Goal: Check status: Check status

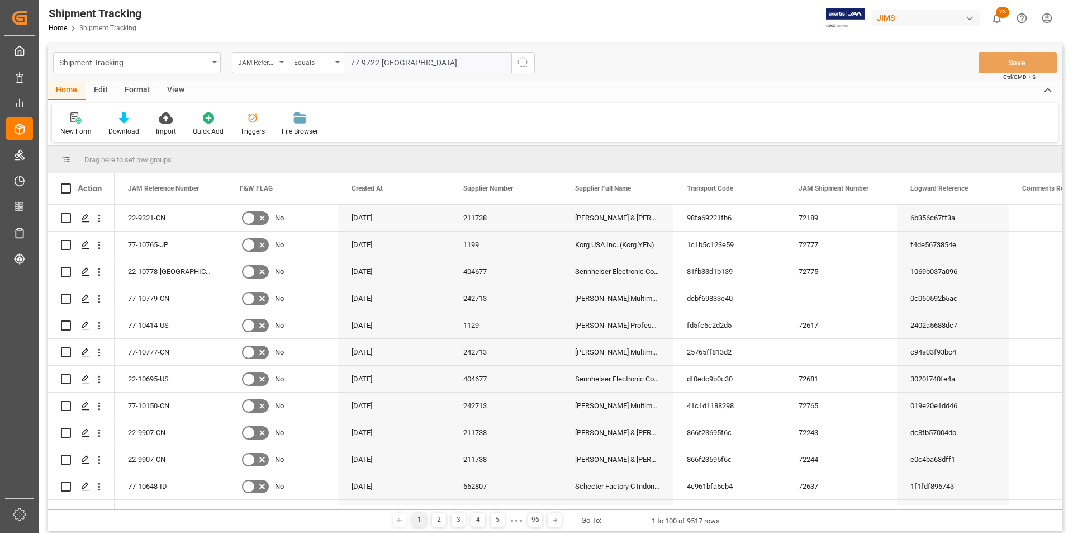
type input "77-9722-[GEOGRAPHIC_DATA]"
click at [518, 65] on icon "search button" at bounding box center [522, 62] width 13 height 13
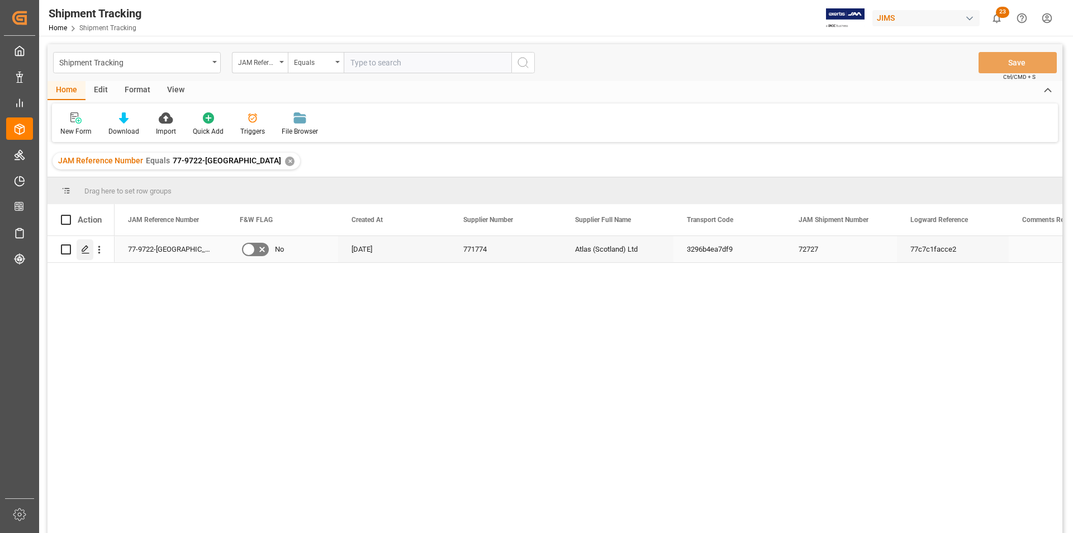
click at [90, 248] on div "Press SPACE to select this row." at bounding box center [85, 249] width 17 height 21
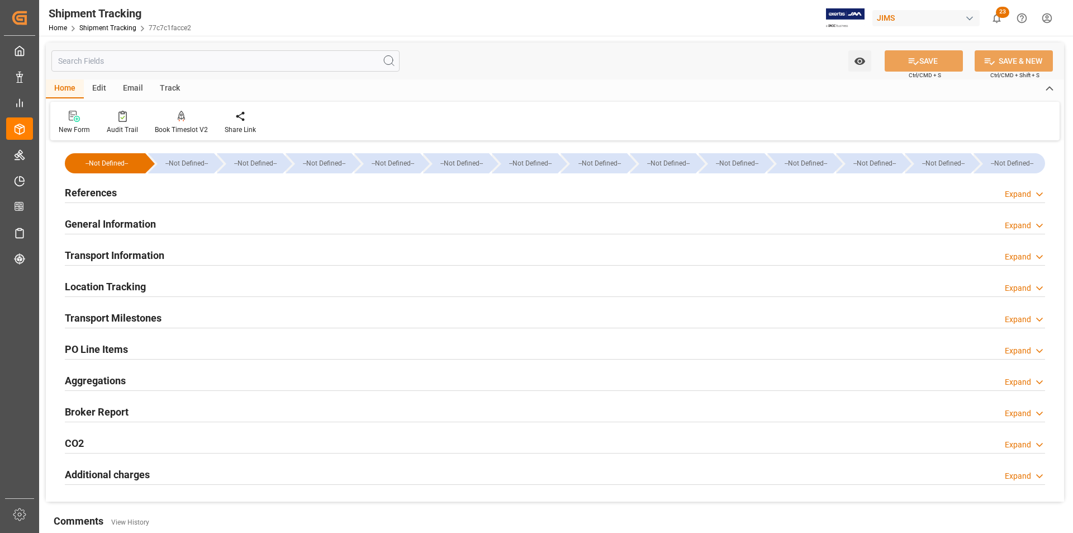
click at [84, 193] on h2 "References" at bounding box center [91, 192] width 52 height 15
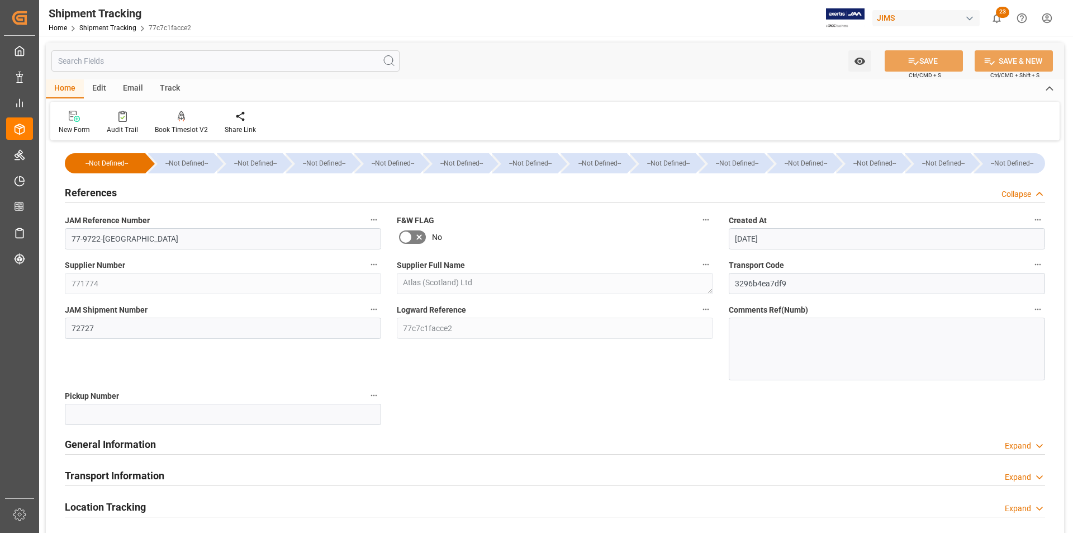
click at [84, 193] on h2 "References" at bounding box center [91, 192] width 52 height 15
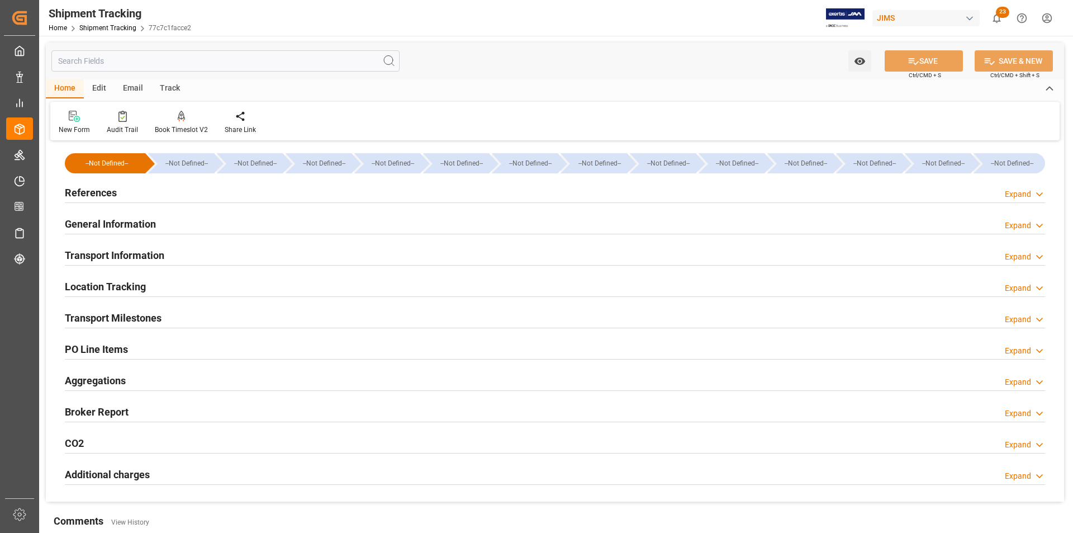
click at [84, 225] on h2 "General Information" at bounding box center [110, 223] width 91 height 15
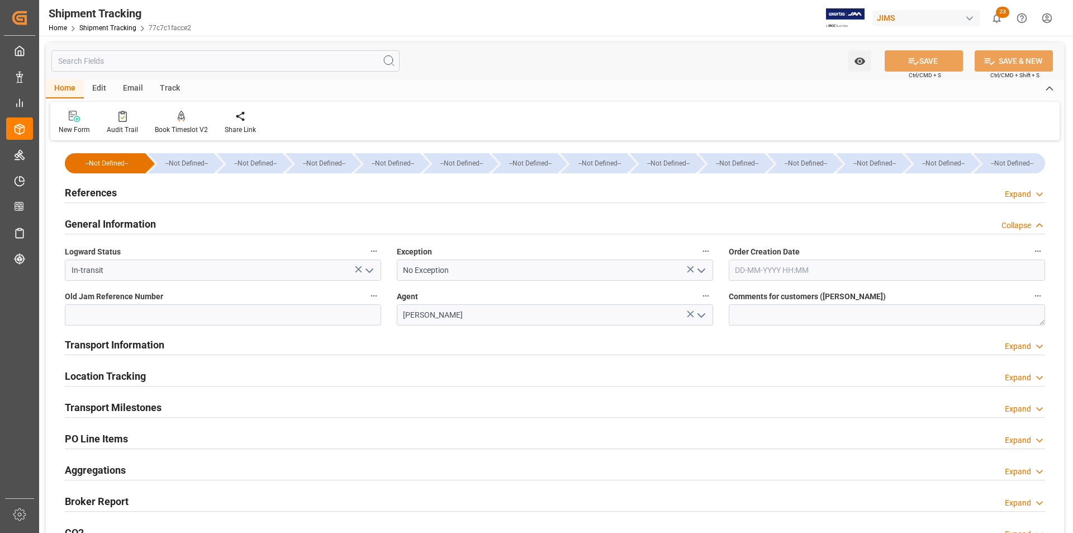
click at [84, 198] on h2 "References" at bounding box center [91, 192] width 52 height 15
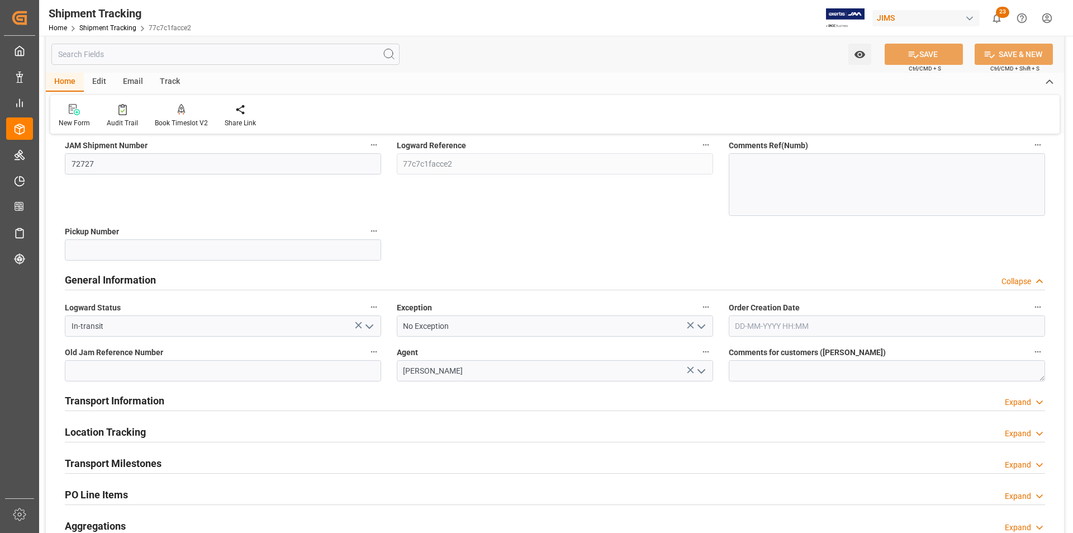
scroll to position [168, 0]
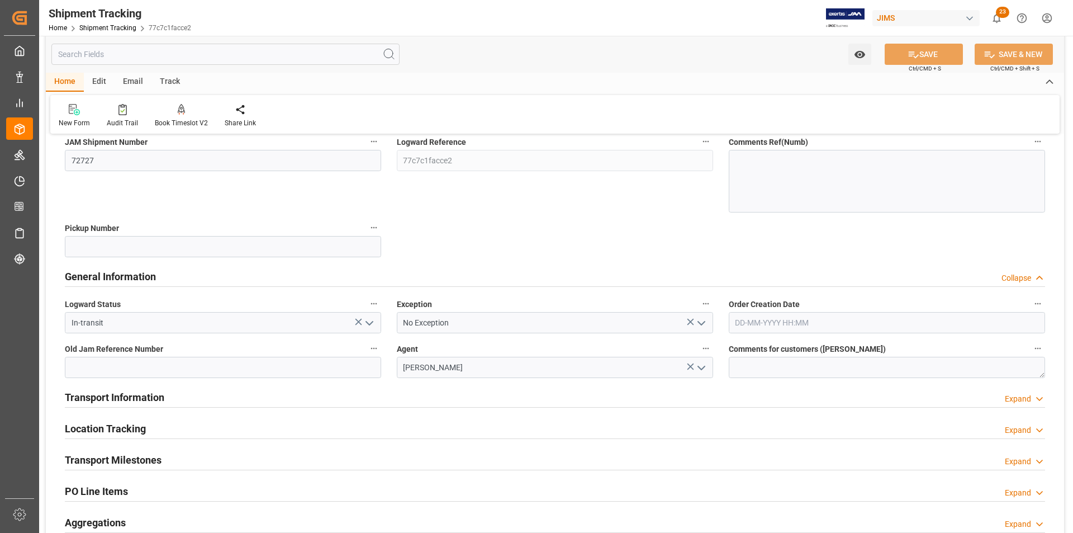
click at [119, 402] on h2 "Transport Information" at bounding box center [114, 397] width 99 height 15
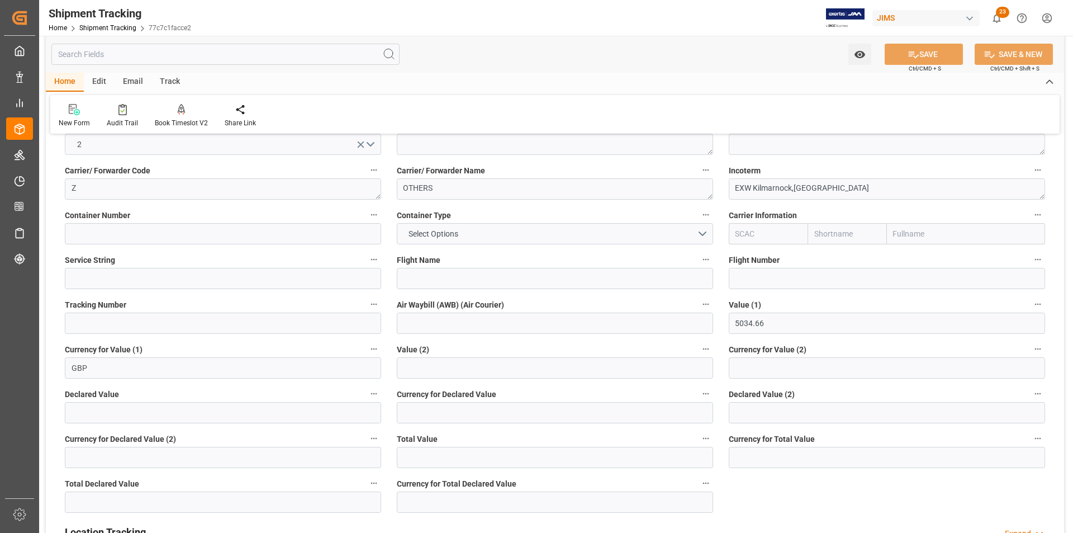
scroll to position [447, 0]
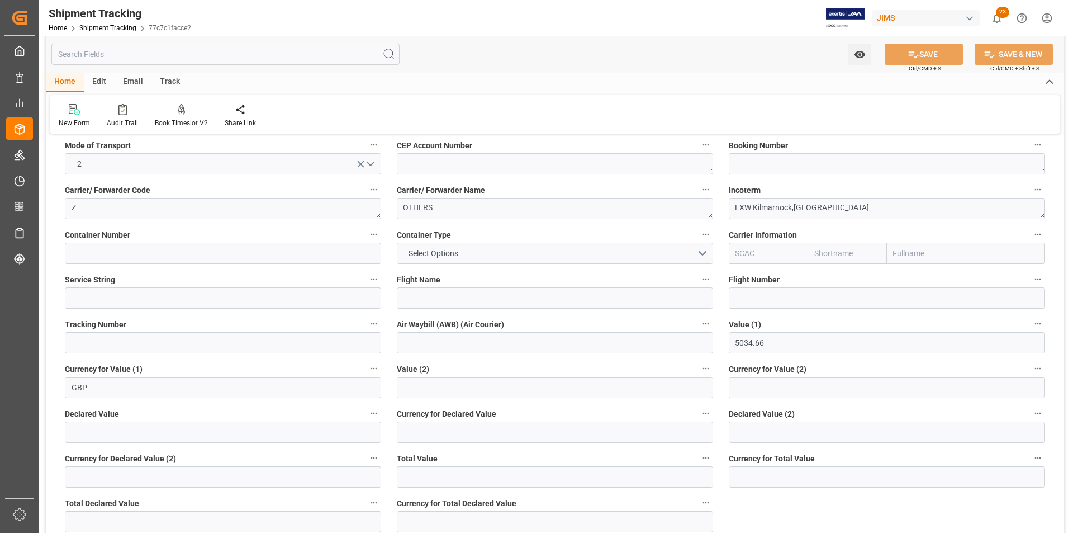
click at [128, 60] on input "text" at bounding box center [225, 54] width 348 height 21
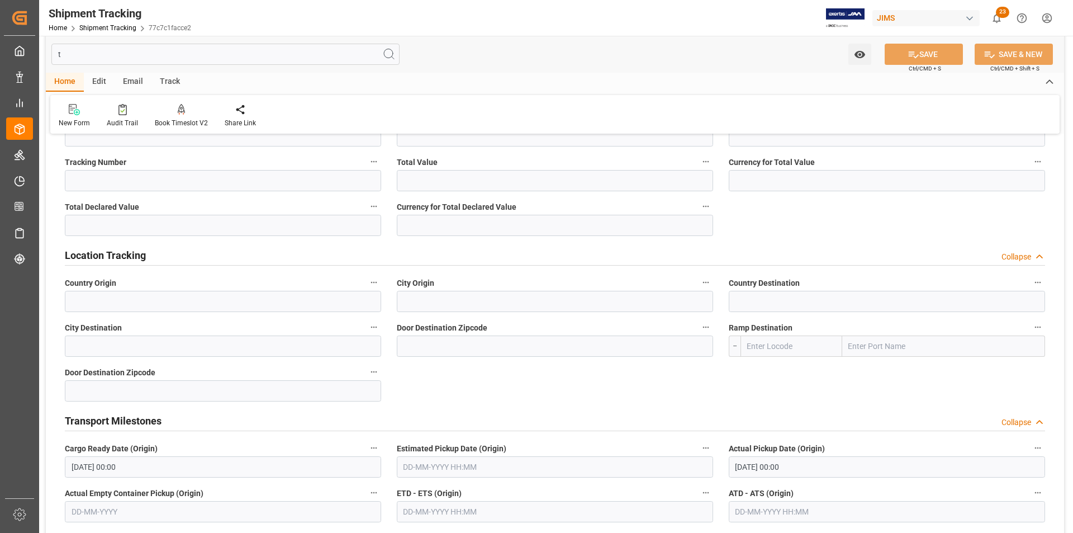
scroll to position [78, 0]
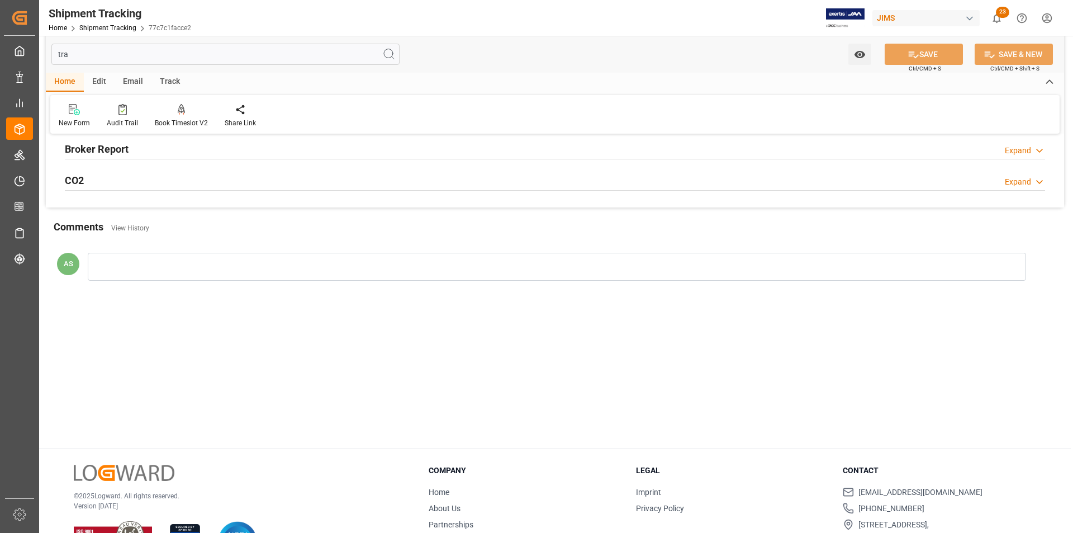
type input "tra"
click at [116, 150] on h2 "Broker Report" at bounding box center [97, 148] width 64 height 15
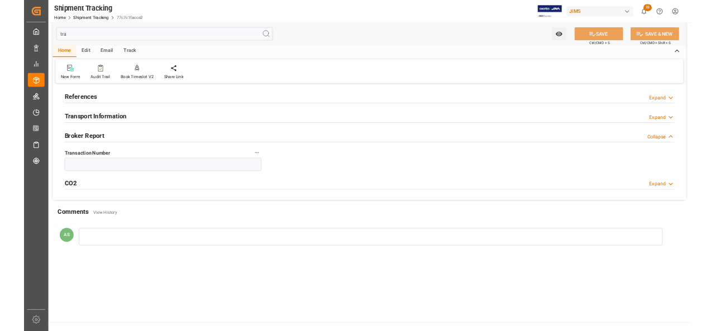
scroll to position [0, 0]
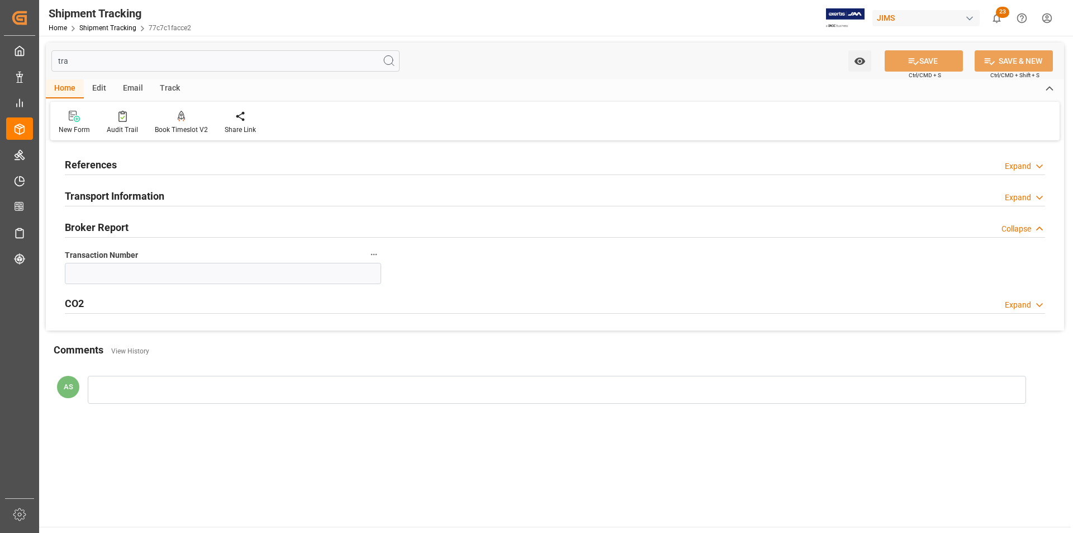
click at [109, 167] on h2 "References" at bounding box center [91, 164] width 52 height 15
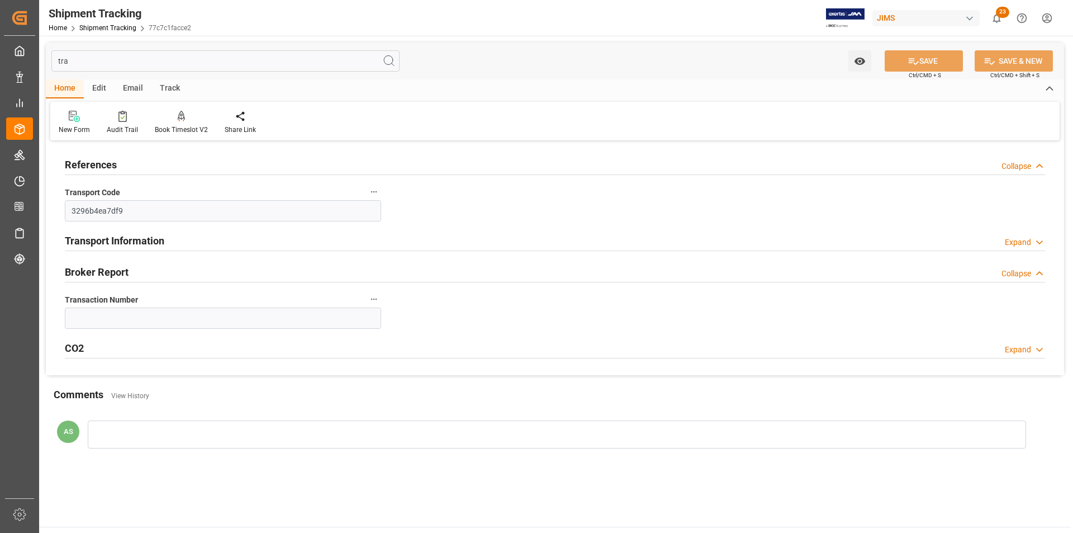
click at [116, 230] on div "Transport Information" at bounding box center [114, 239] width 99 height 21
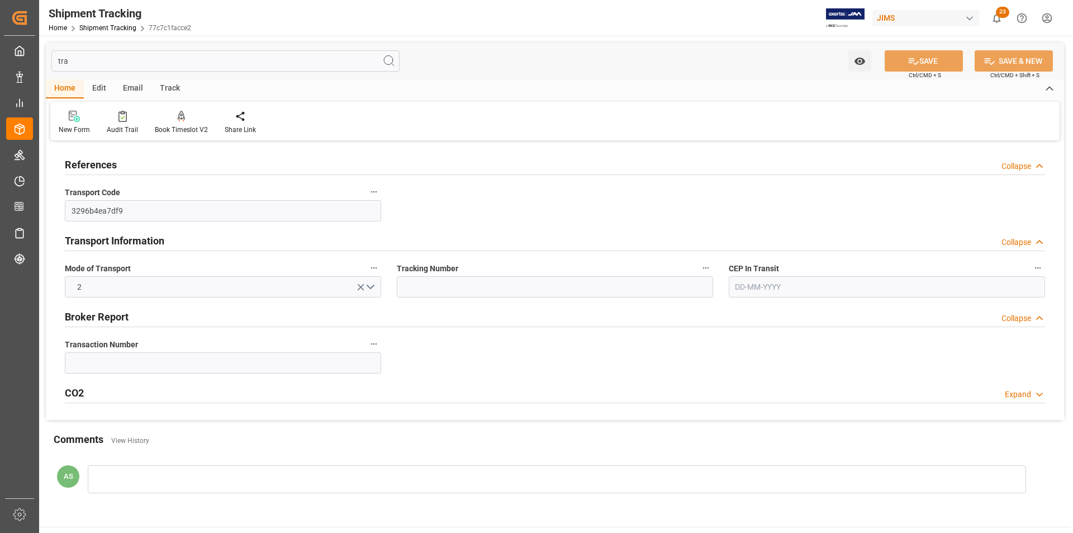
click at [585, 373] on div "References Collapse Transport Code 3296b4ea7df9 Transport Information Collapse …" at bounding box center [555, 282] width 1018 height 276
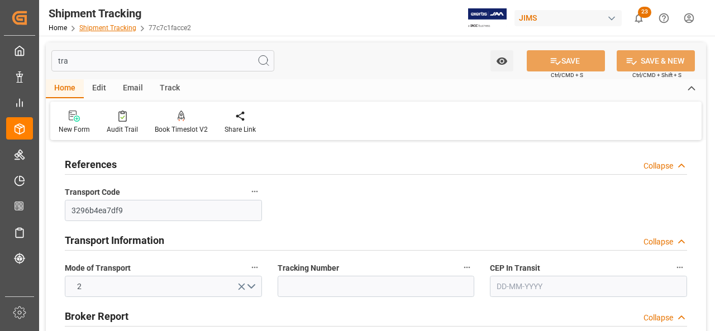
click at [94, 31] on link "Shipment Tracking" at bounding box center [107, 28] width 57 height 8
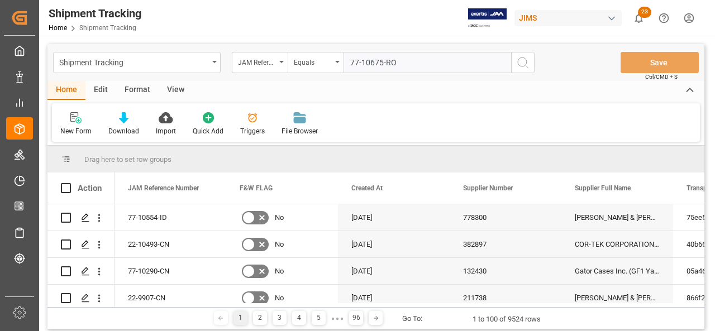
type input "77-10675-RO"
click at [522, 69] on icon "search button" at bounding box center [522, 62] width 13 height 13
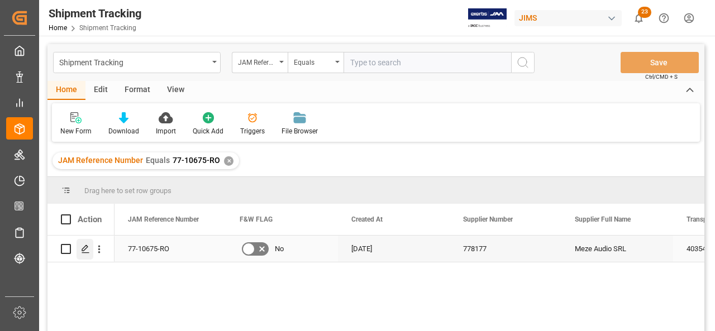
click at [85, 254] on icon "Press SPACE to select this row." at bounding box center [85, 249] width 9 height 9
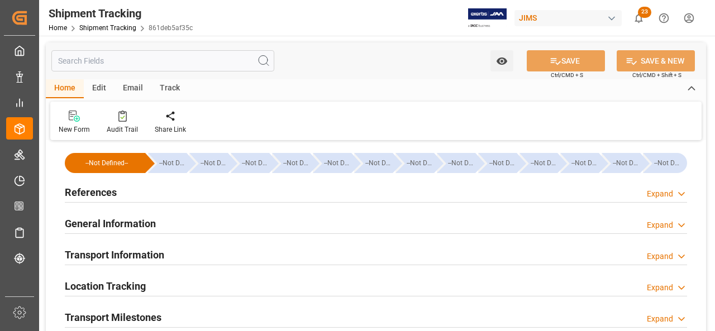
type input "[DATE]"
click at [107, 221] on h2 "General Information" at bounding box center [110, 223] width 91 height 15
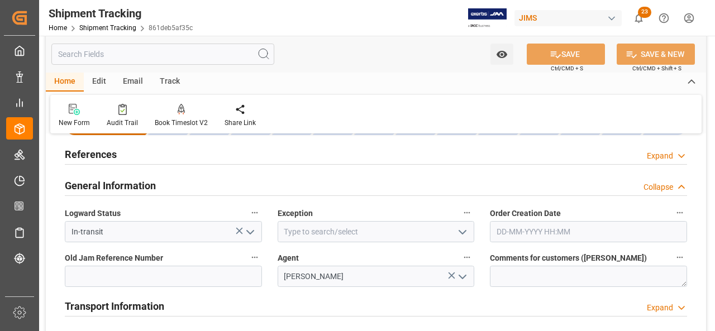
scroll to position [56, 0]
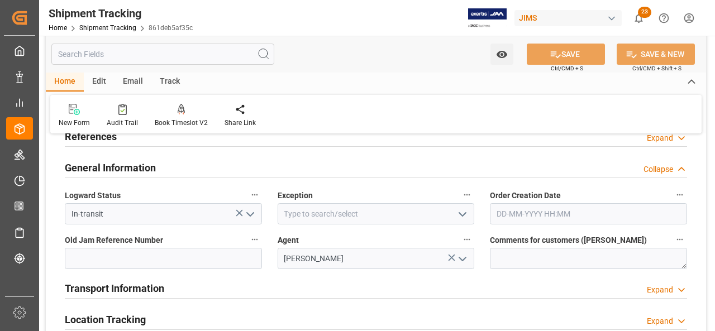
click at [94, 141] on h2 "References" at bounding box center [91, 136] width 52 height 15
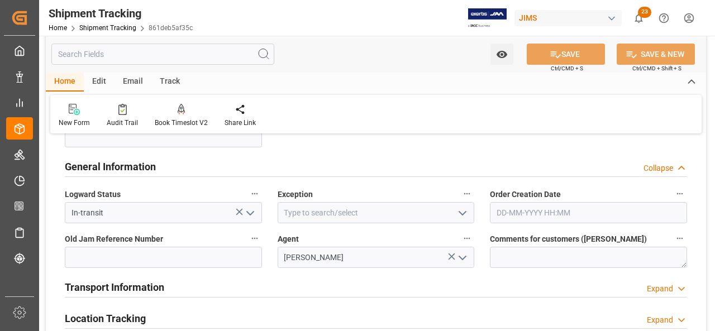
scroll to position [279, 0]
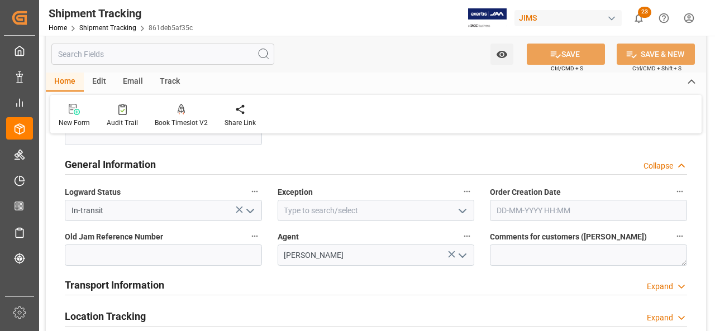
click at [148, 288] on h2 "Transport Information" at bounding box center [114, 285] width 99 height 15
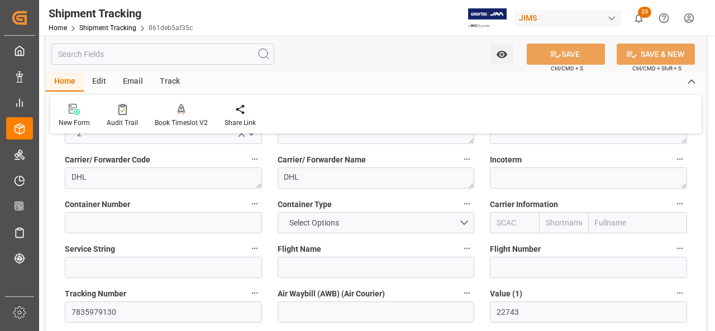
scroll to position [503, 0]
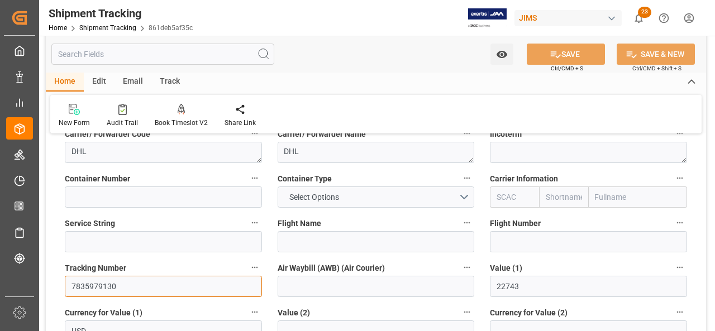
click at [87, 286] on input "7835979130" at bounding box center [163, 286] width 197 height 21
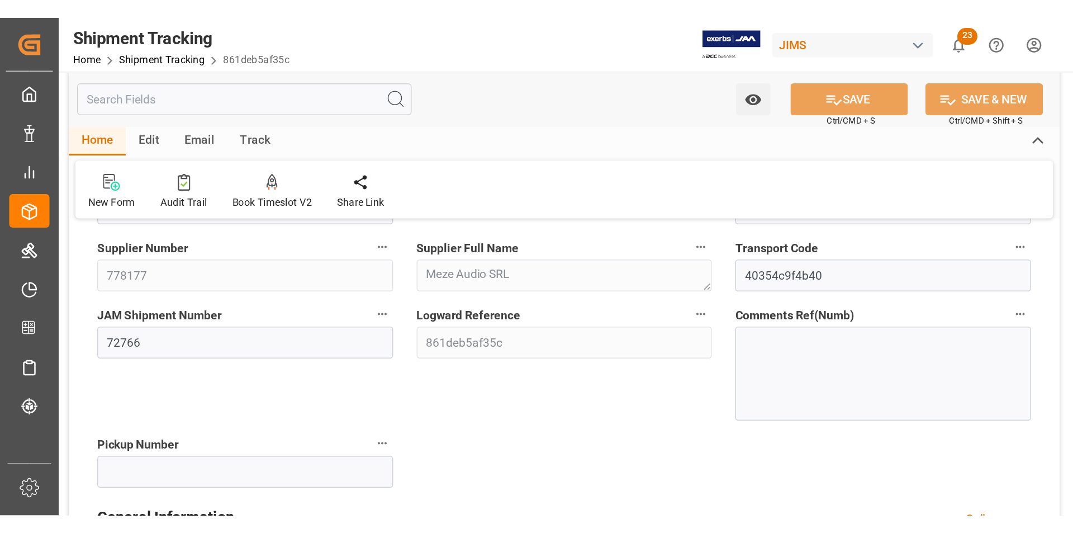
scroll to position [0, 0]
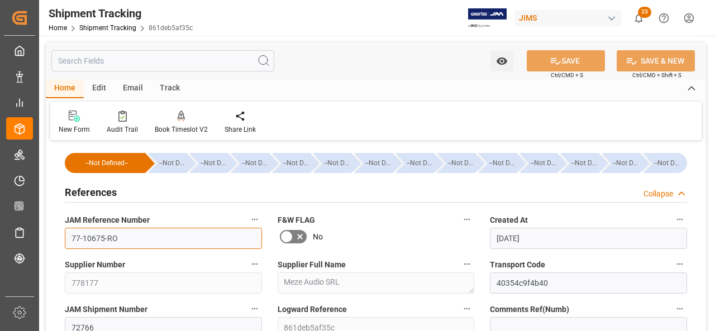
drag, startPoint x: 132, startPoint y: 240, endPoint x: 63, endPoint y: 241, distance: 68.8
click at [63, 241] on div "JAM Reference Number 77-10675-RO" at bounding box center [163, 230] width 213 height 45
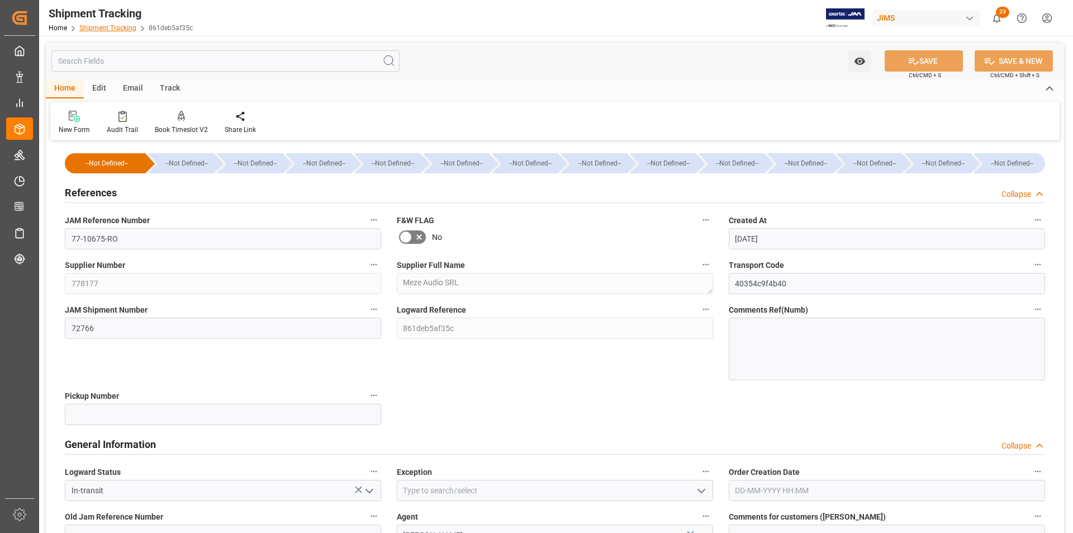
click at [116, 29] on link "Shipment Tracking" at bounding box center [107, 28] width 57 height 8
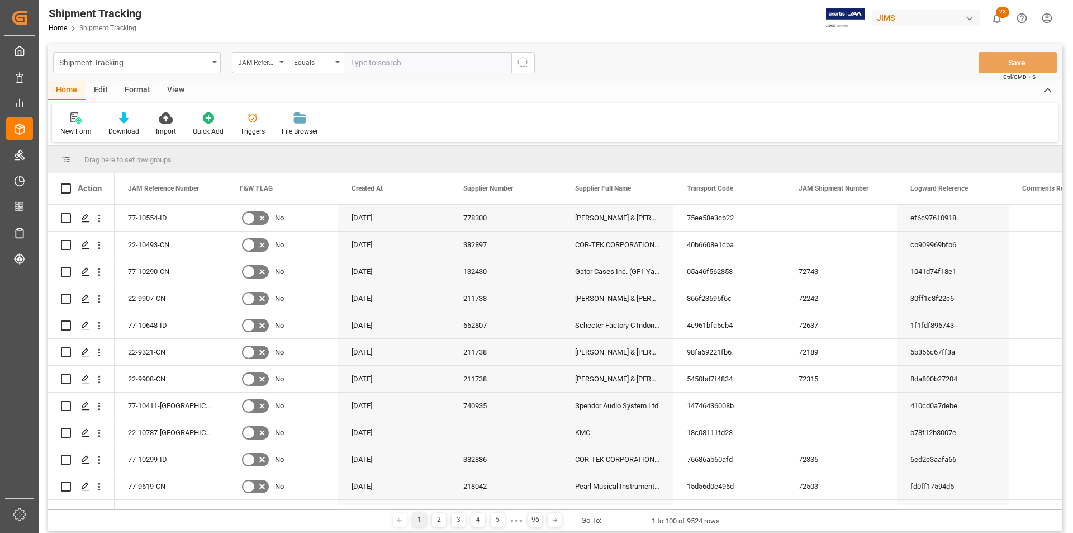
click at [378, 63] on input "text" at bounding box center [428, 62] width 168 height 21
type input "77-10411-[GEOGRAPHIC_DATA]"
click at [522, 56] on icon "search button" at bounding box center [522, 62] width 13 height 13
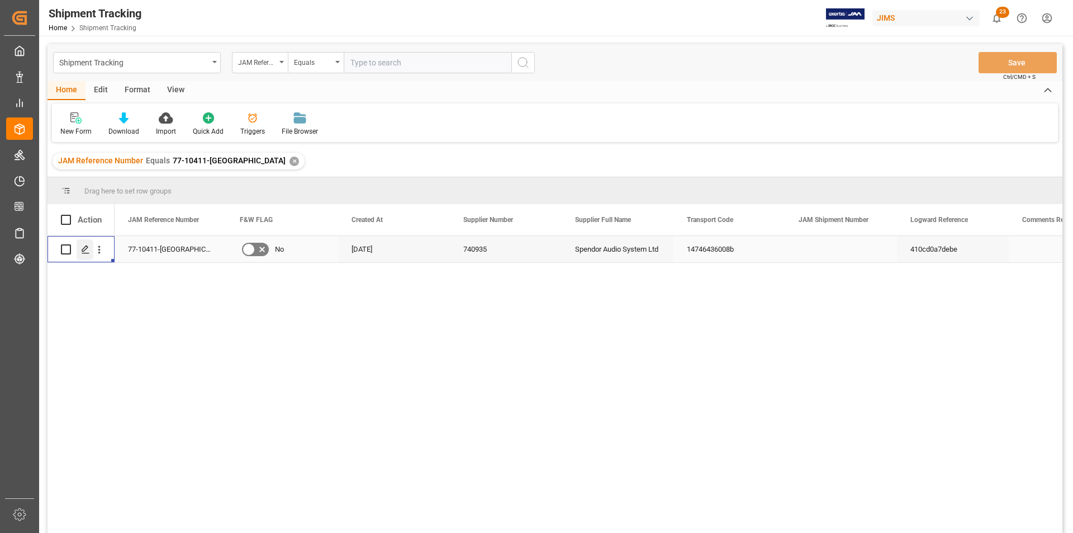
click at [84, 252] on icon "Press SPACE to select this row." at bounding box center [85, 249] width 9 height 9
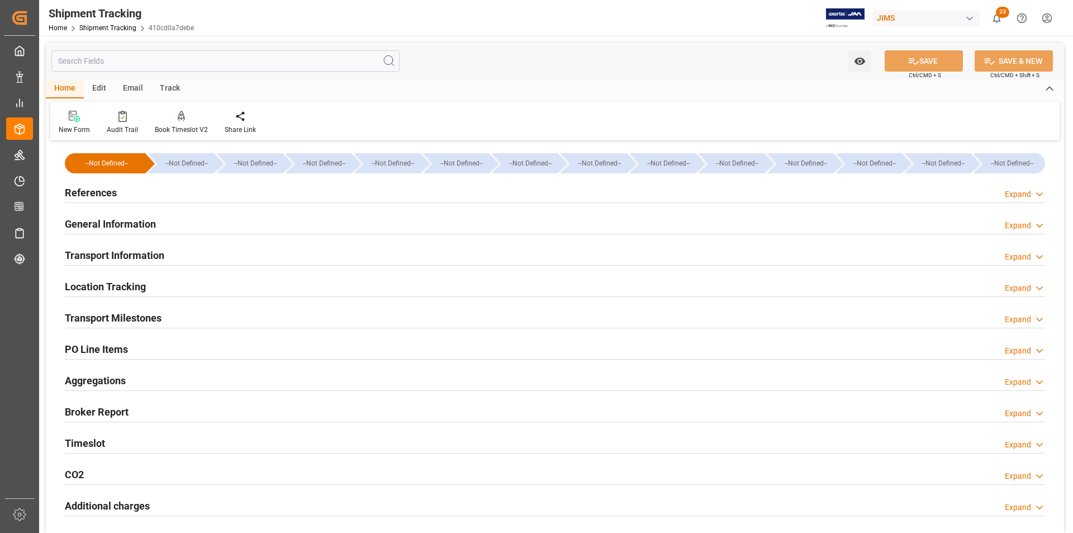
type input "[DATE]"
click at [84, 187] on h2 "References" at bounding box center [91, 192] width 52 height 15
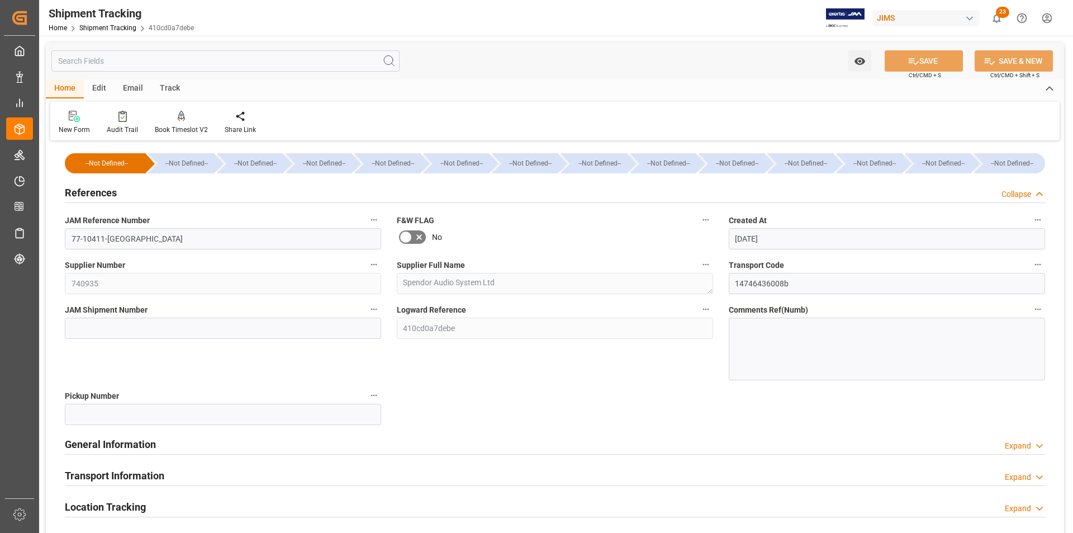
click at [105, 474] on h2 "Transport Information" at bounding box center [114, 475] width 99 height 15
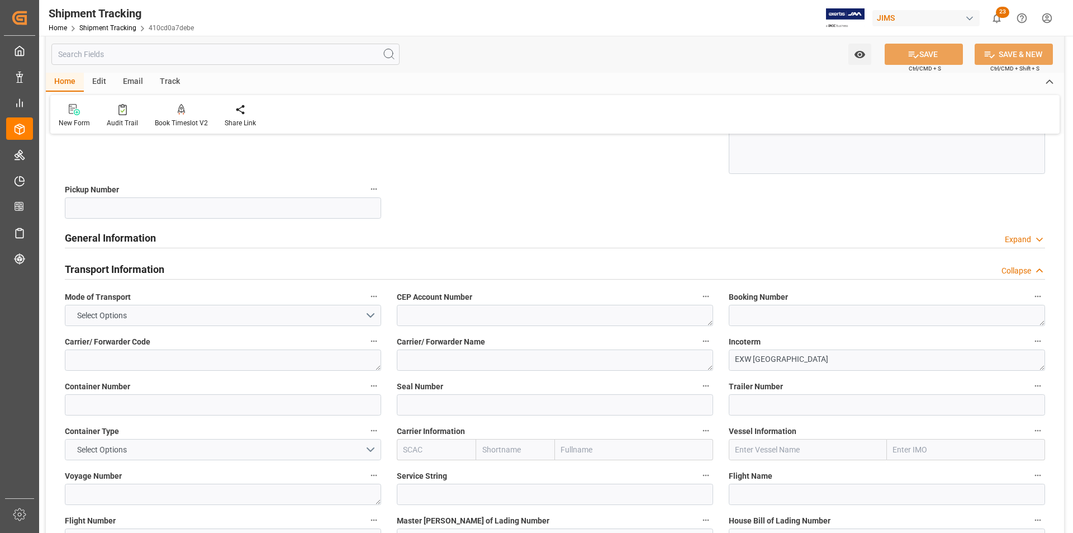
scroll to position [168, 0]
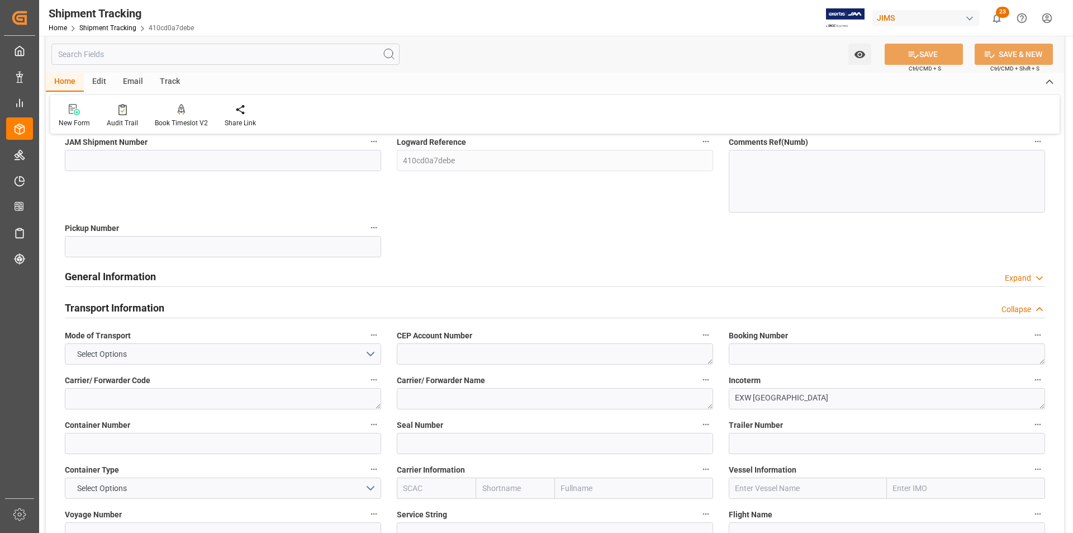
click at [108, 279] on h2 "General Information" at bounding box center [110, 276] width 91 height 15
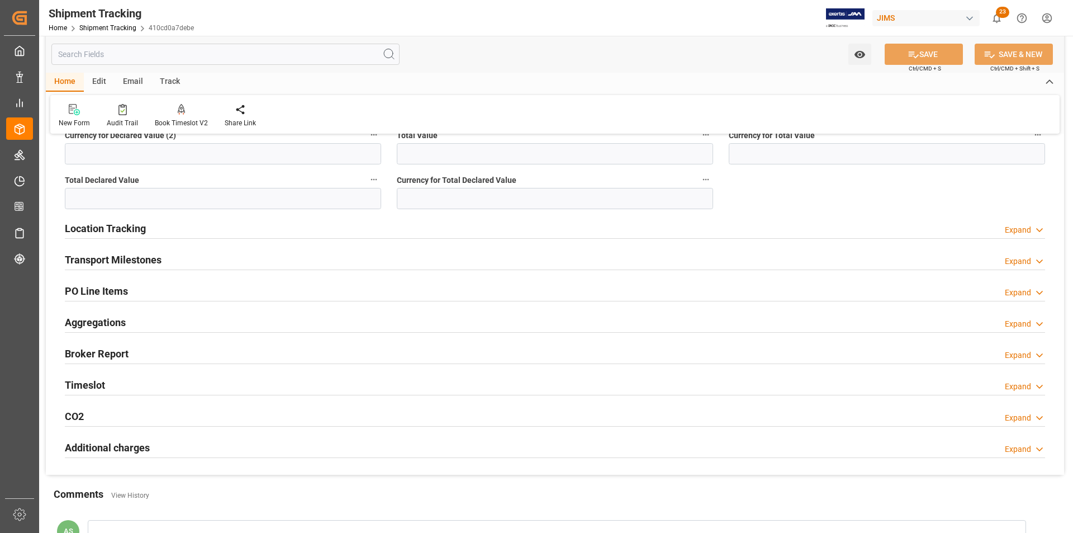
scroll to position [894, 0]
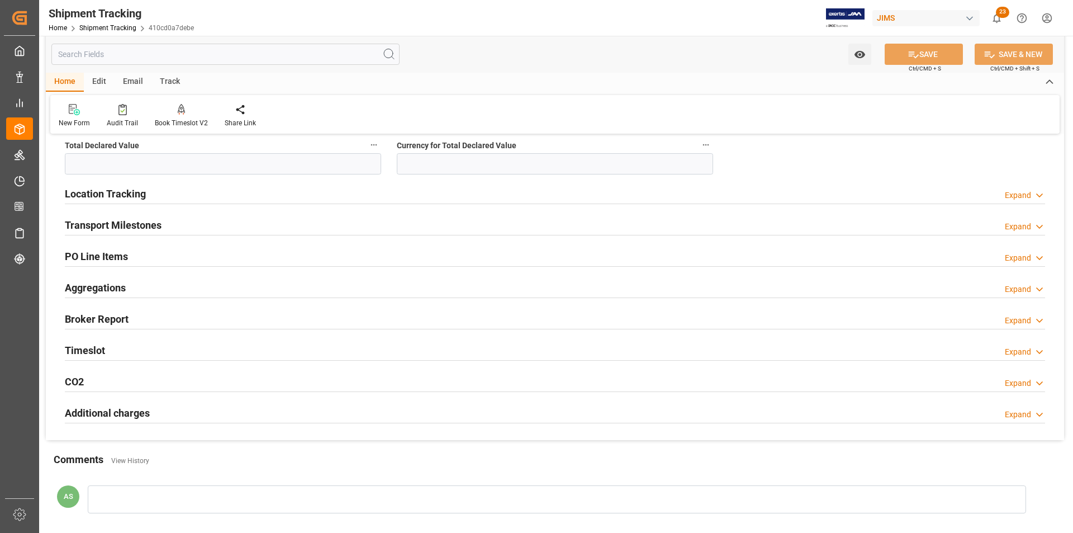
click at [116, 224] on h2 "Transport Milestones" at bounding box center [113, 224] width 97 height 15
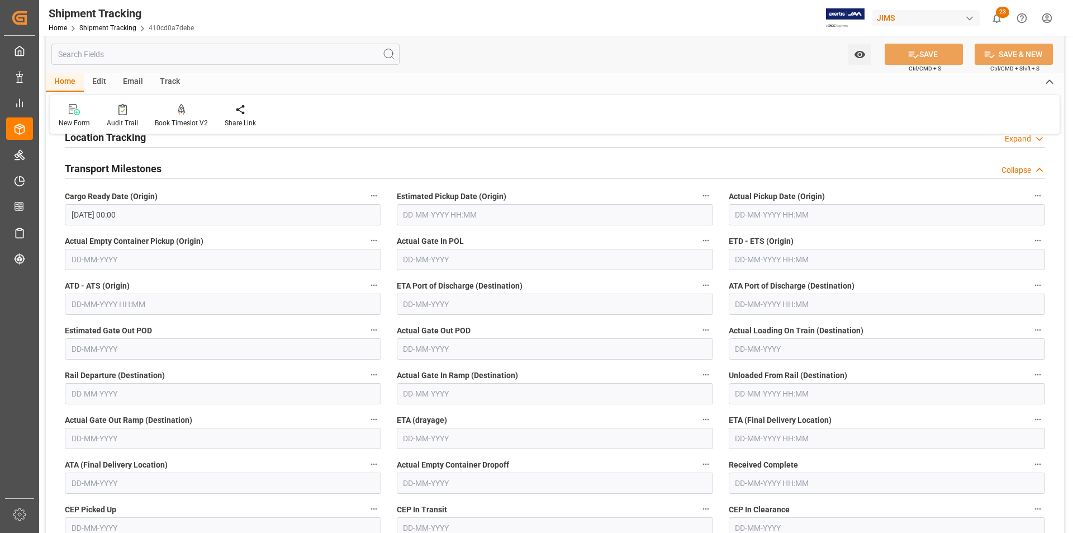
scroll to position [950, 0]
